Goal: Task Accomplishment & Management: Manage account settings

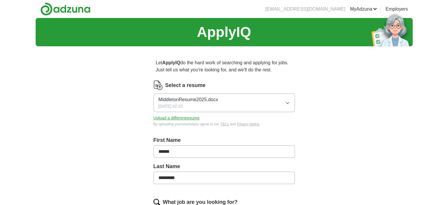
scroll to position [147, 0]
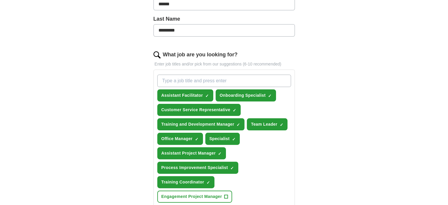
click at [173, 82] on input "What job are you looking for?" at bounding box center [224, 80] width 134 height 12
type input "Learning & Development Specilaist"
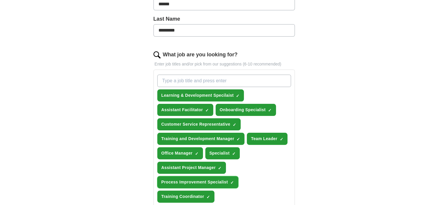
click at [0, 0] on span "×" at bounding box center [0, 0] width 0 height 0
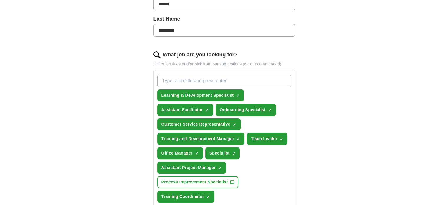
click at [189, 78] on input "What job are you looking for?" at bounding box center [224, 80] width 134 height 12
type input "Training Program Manager"
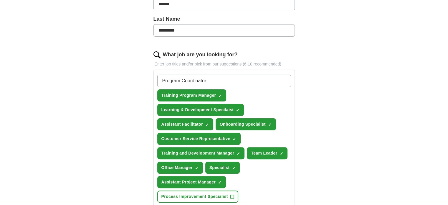
type input "Program Coordinator"
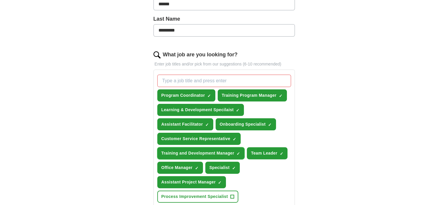
click at [0, 0] on span "×" at bounding box center [0, 0] width 0 height 0
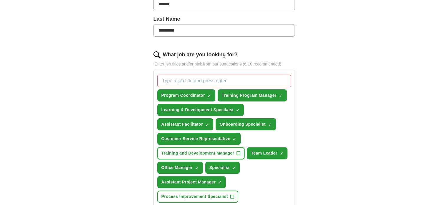
click at [239, 151] on span "+" at bounding box center [239, 153] width 4 height 5
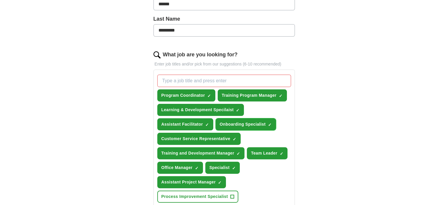
click at [0, 0] on span "×" at bounding box center [0, 0] width 0 height 0
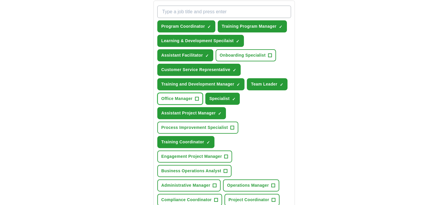
scroll to position [206, 0]
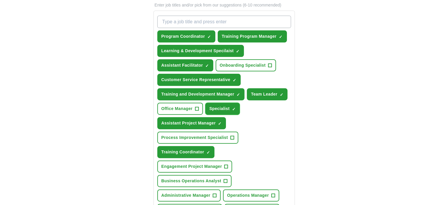
click at [0, 0] on span "×" at bounding box center [0, 0] width 0 height 0
click at [283, 131] on div "Program Coordinator ✓ × Training Program Manager ✓ × Learning & Development Spe…" at bounding box center [224, 130] width 136 height 234
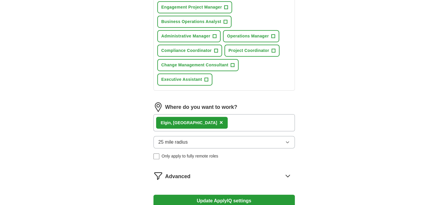
scroll to position [412, 0]
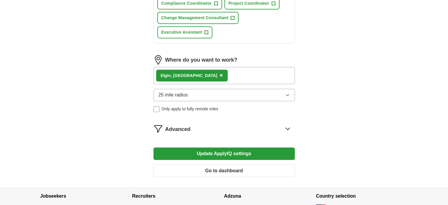
click at [289, 128] on icon at bounding box center [288, 129] width 4 height 2
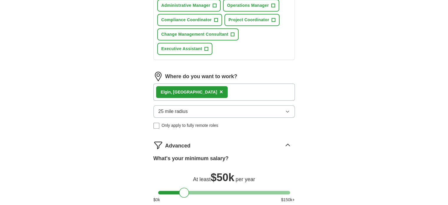
scroll to position [383, 0]
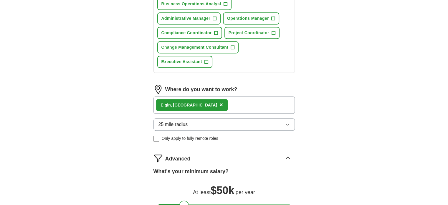
click at [251, 120] on button "25 mile radius" at bounding box center [223, 124] width 141 height 12
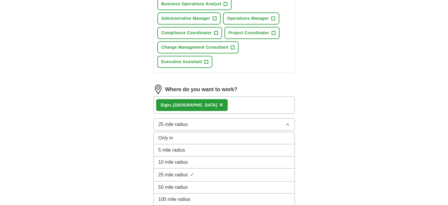
click at [206, 183] on div "50 mile radius" at bounding box center [223, 186] width 131 height 7
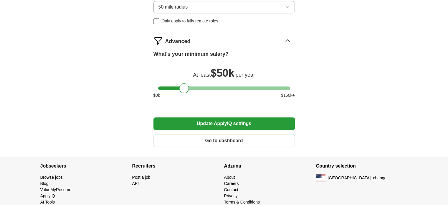
scroll to position [507, 0]
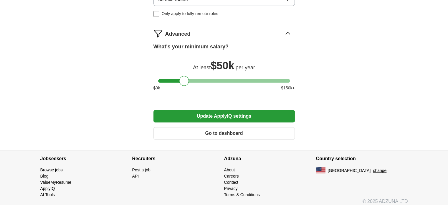
click at [202, 110] on button "Update ApplyIQ settings" at bounding box center [223, 116] width 141 height 12
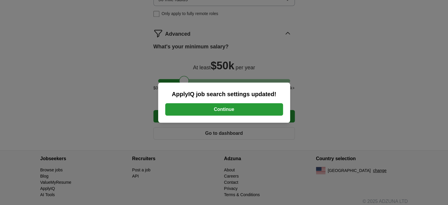
click at [269, 107] on button "Continue" at bounding box center [224, 109] width 118 height 12
